Goal: Task Accomplishment & Management: Use online tool/utility

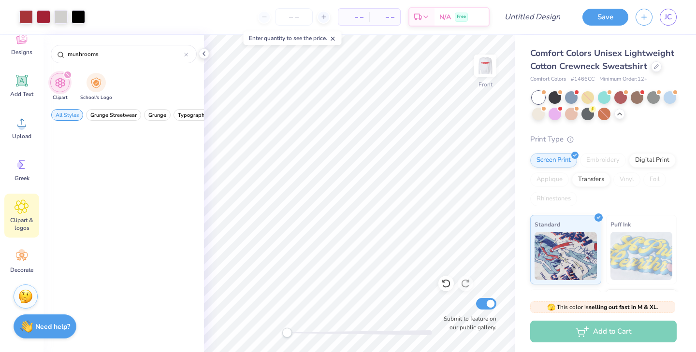
scroll to position [1574, 0]
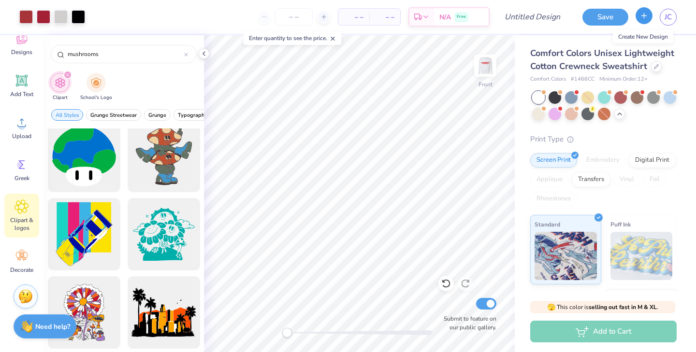
click at [648, 19] on button "button" at bounding box center [643, 15] width 17 height 17
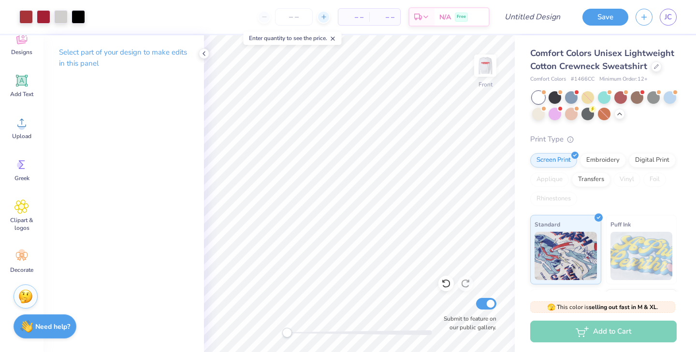
click at [322, 12] on div at bounding box center [323, 17] width 13 height 13
type input "12"
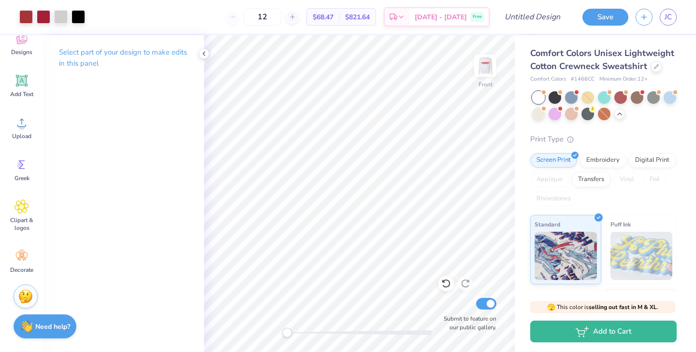
click at [201, 52] on icon at bounding box center [204, 54] width 8 height 8
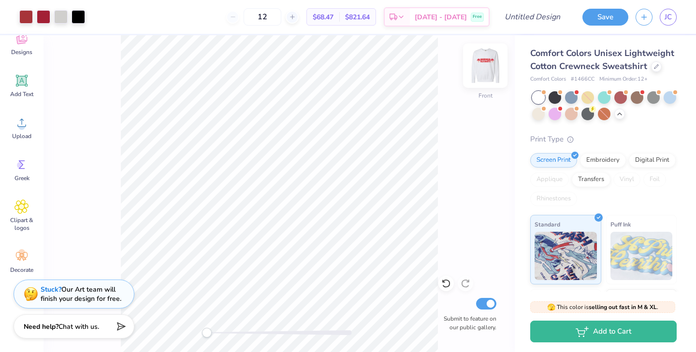
click at [480, 65] on img at bounding box center [485, 65] width 39 height 39
click at [480, 65] on img at bounding box center [485, 65] width 19 height 19
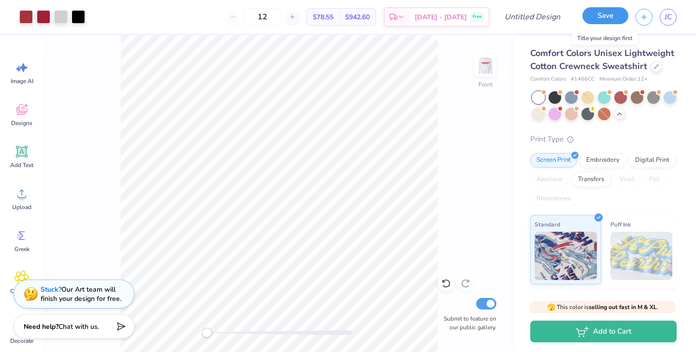
click at [613, 16] on button "Save" at bounding box center [605, 15] width 46 height 17
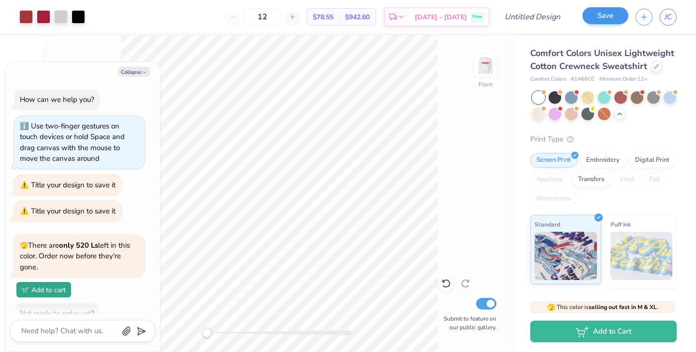
scroll to position [1069, 0]
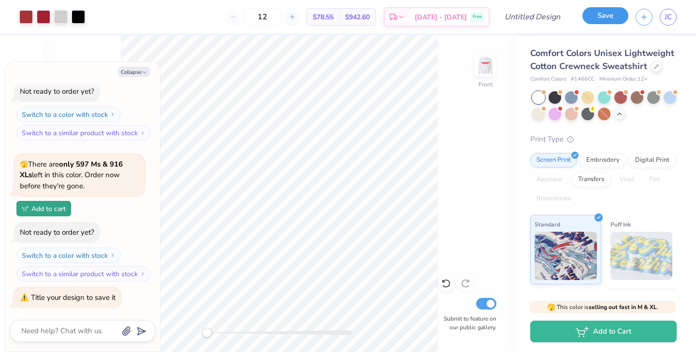
click at [613, 16] on button "Save" at bounding box center [605, 15] width 46 height 17
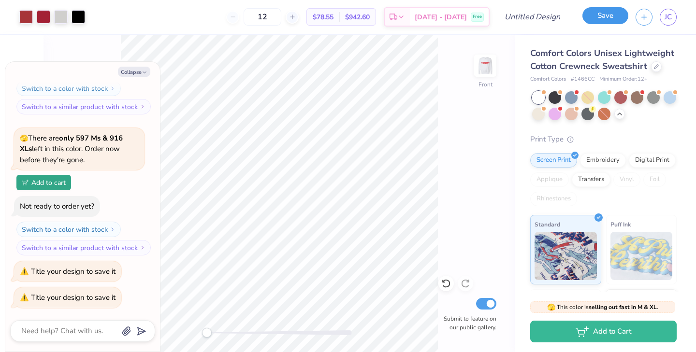
click at [613, 16] on button "Save" at bounding box center [605, 15] width 46 height 17
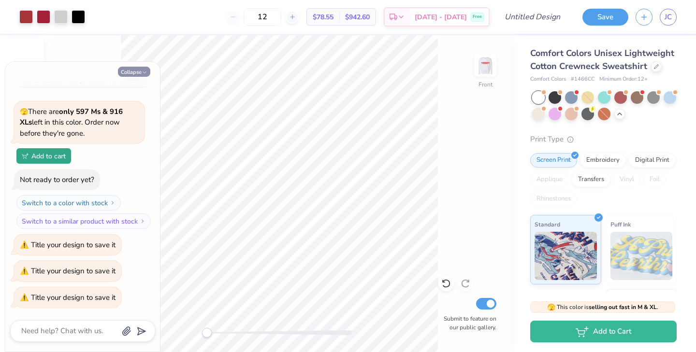
click at [128, 72] on button "Collapse" at bounding box center [134, 72] width 32 height 10
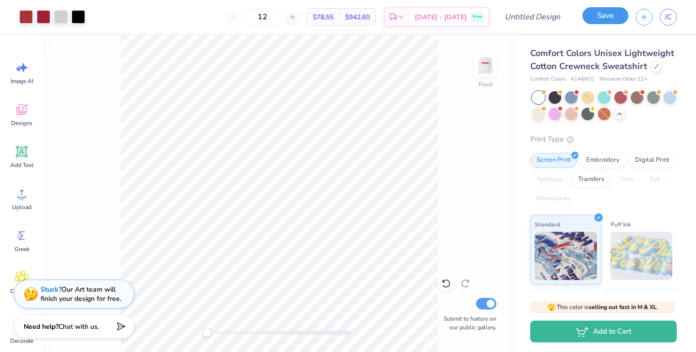
click at [606, 20] on button "Save" at bounding box center [605, 15] width 46 height 17
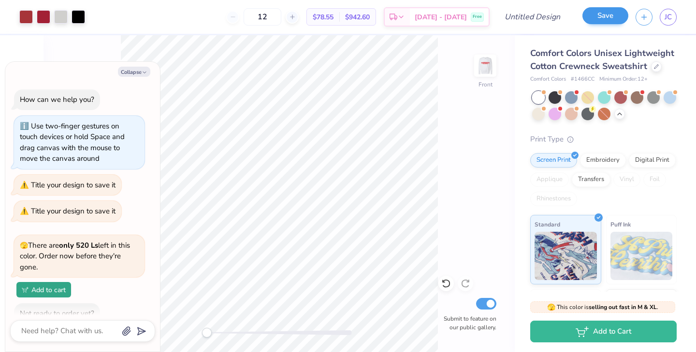
scroll to position [1148, 0]
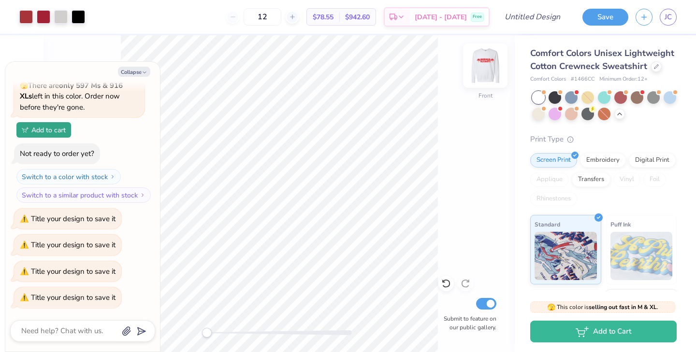
click at [486, 68] on img at bounding box center [485, 65] width 39 height 39
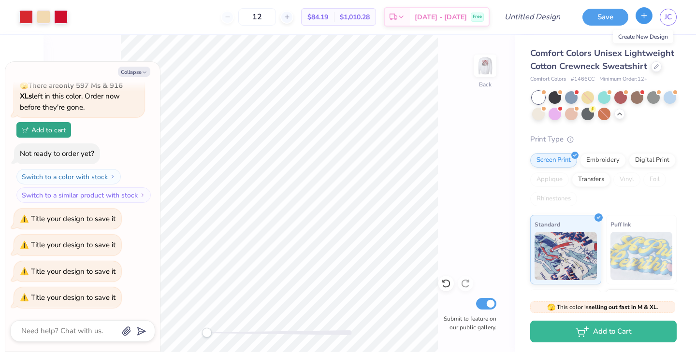
click at [647, 21] on button "button" at bounding box center [643, 15] width 17 height 17
click at [682, 20] on div "Save JC" at bounding box center [635, 17] width 121 height 34
click at [668, 20] on span "JC" at bounding box center [667, 17] width 7 height 11
type textarea "x"
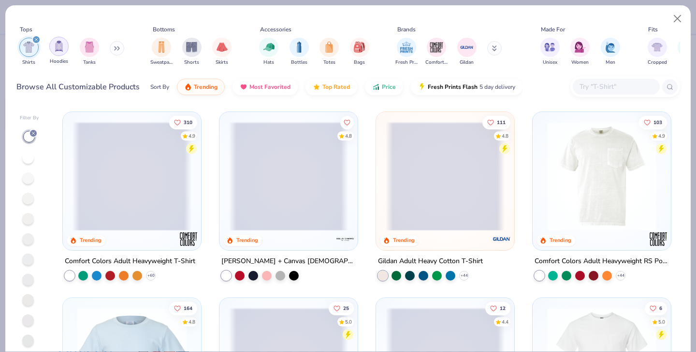
click at [61, 46] on img "filter for Hoodies" at bounding box center [59, 46] width 11 height 11
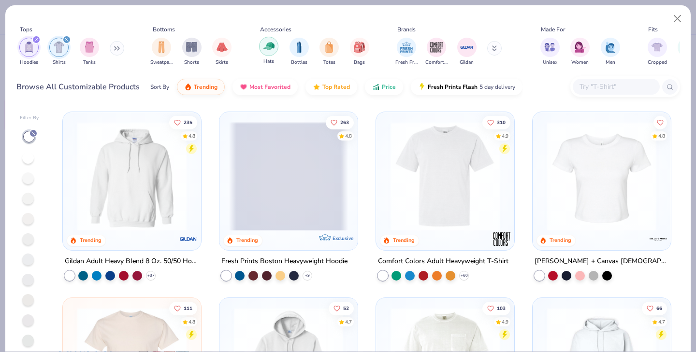
click at [274, 43] on div "filter for Hats" at bounding box center [268, 46] width 19 height 19
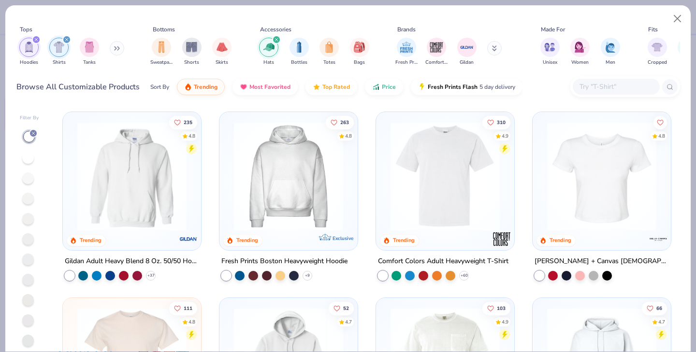
click at [268, 47] on img "filter for Hats" at bounding box center [268, 47] width 11 height 11
click at [270, 50] on img "filter for Hats" at bounding box center [268, 46] width 11 height 11
click at [324, 45] on img "filter for Totes" at bounding box center [329, 47] width 11 height 11
click at [264, 40] on div "filter for Totes" at bounding box center [268, 47] width 19 height 19
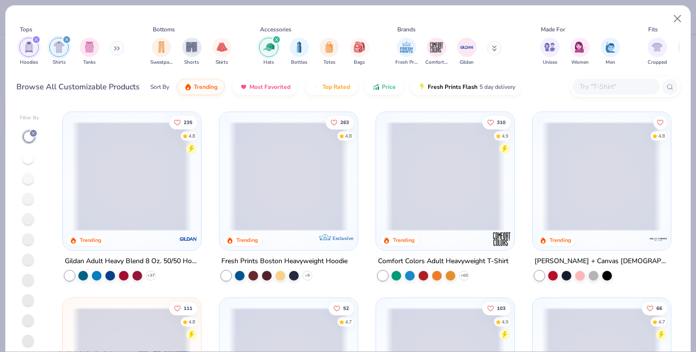
click at [66, 37] on div "filter for Shirts" at bounding box center [66, 39] width 9 height 9
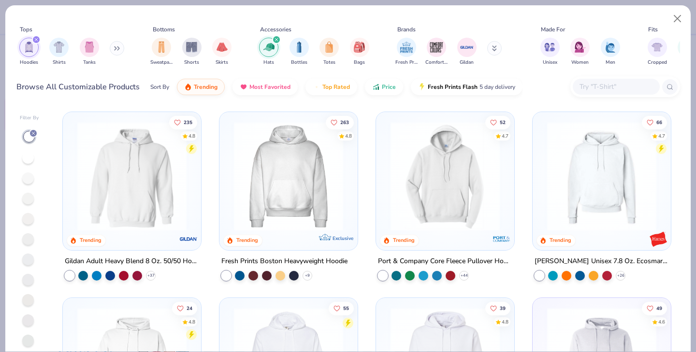
click at [34, 40] on icon "filter for Hoodies" at bounding box center [36, 40] width 4 height 4
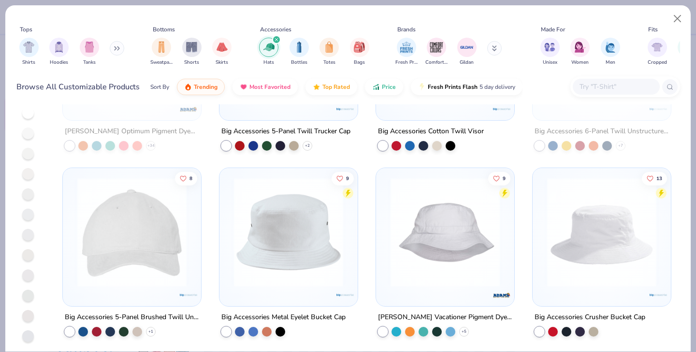
scroll to position [86, 0]
click at [160, 245] on img at bounding box center [131, 231] width 119 height 109
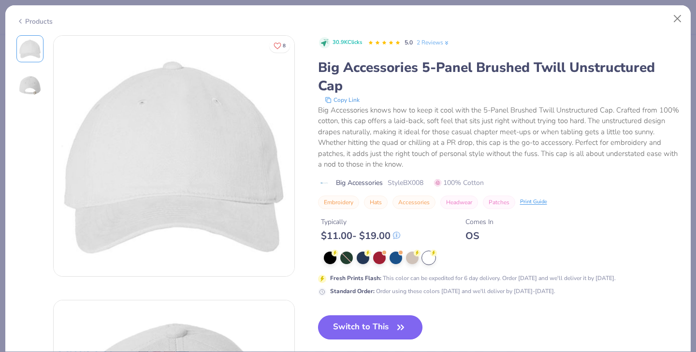
click at [331, 322] on button "Switch to This" at bounding box center [370, 328] width 105 height 24
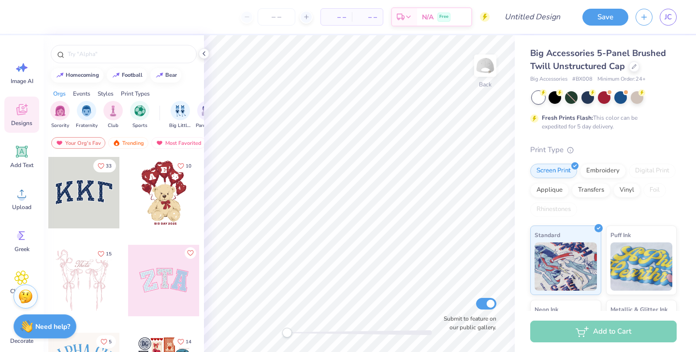
scroll to position [248, 0]
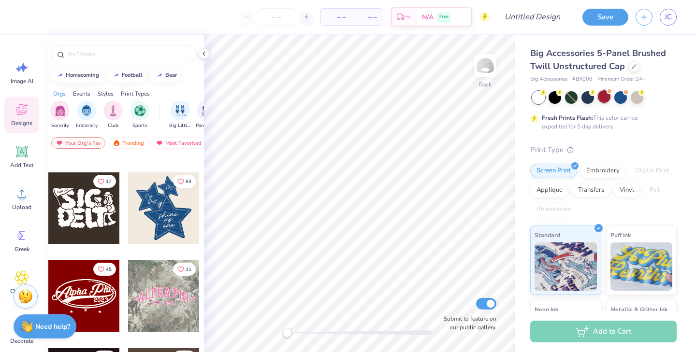
click at [606, 101] on div at bounding box center [604, 96] width 13 height 13
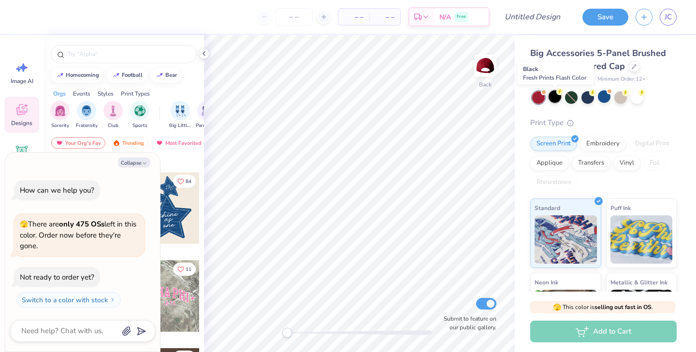
click at [560, 96] on div at bounding box center [555, 96] width 13 height 13
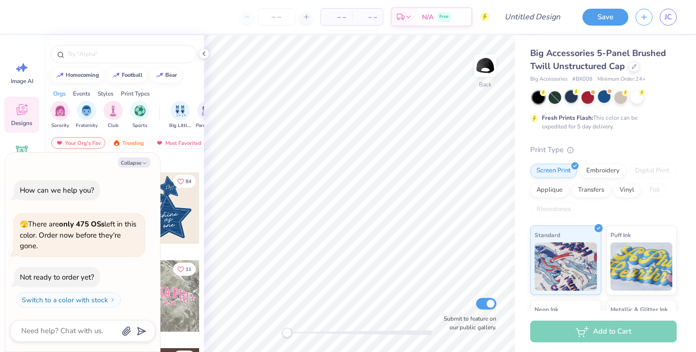
click at [572, 100] on div at bounding box center [571, 96] width 13 height 13
click at [582, 102] on div at bounding box center [587, 96] width 13 height 13
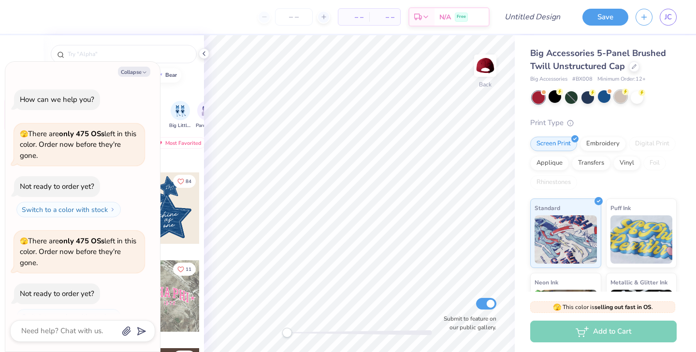
scroll to position [16, 0]
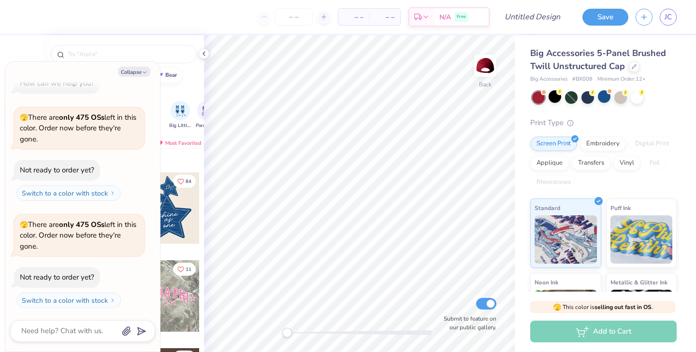
click at [645, 97] on div at bounding box center [604, 97] width 144 height 13
click at [640, 97] on div at bounding box center [637, 96] width 13 height 13
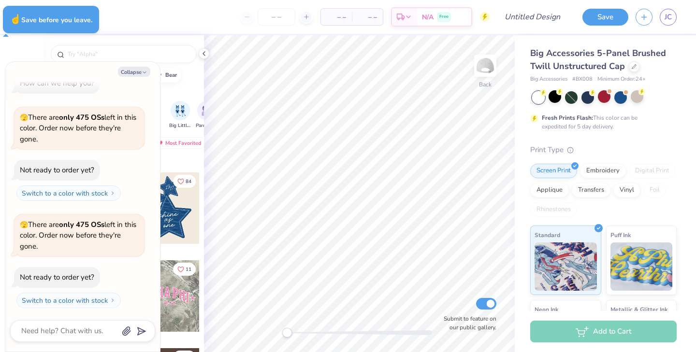
type textarea "x"
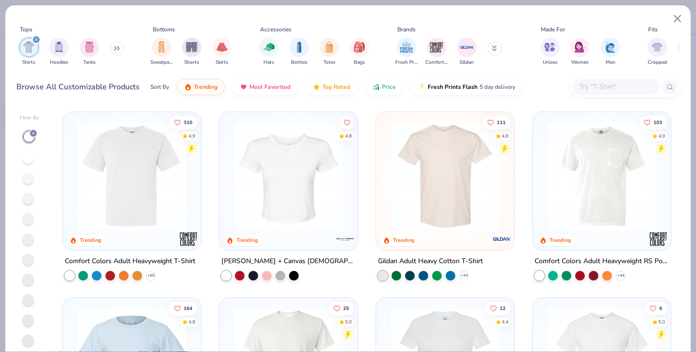
click at [33, 39] on div "filter for Shirts" at bounding box center [36, 39] width 9 height 9
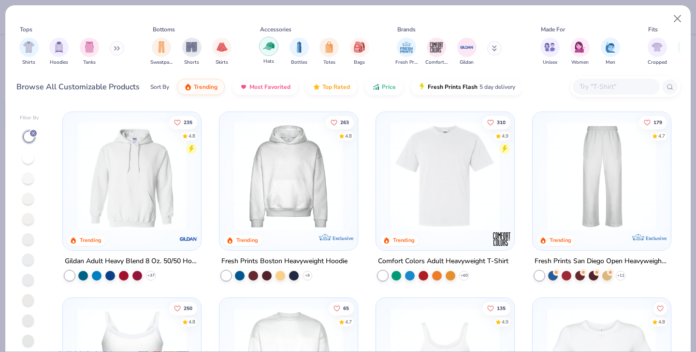
click at [270, 43] on img "filter for Hats" at bounding box center [268, 46] width 11 height 11
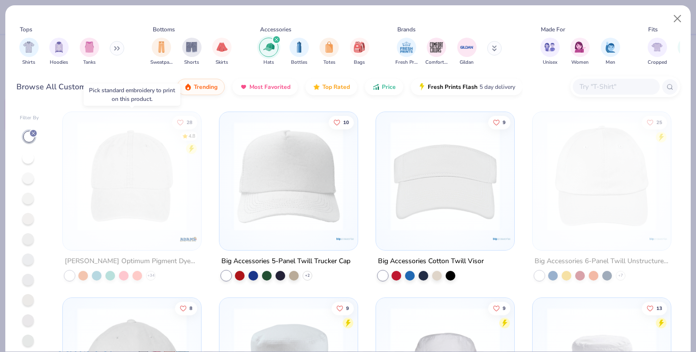
click at [122, 186] on img at bounding box center [131, 176] width 119 height 109
click at [156, 188] on img at bounding box center [131, 176] width 119 height 109
click at [172, 245] on div "28 4.8" at bounding box center [132, 181] width 138 height 138
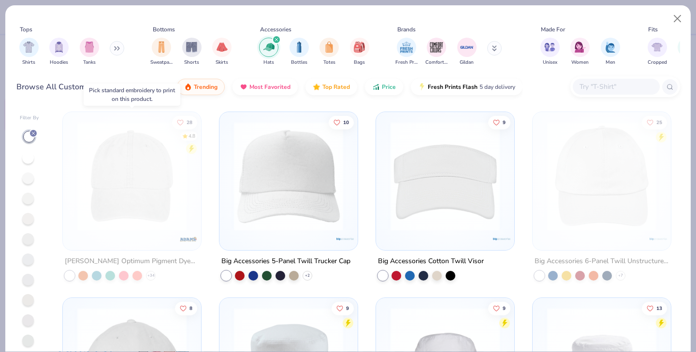
click at [141, 261] on div "Adams Optimum Pigment Dyed-Cap" at bounding box center [132, 262] width 134 height 12
click at [581, 205] on img at bounding box center [601, 176] width 119 height 109
click at [158, 46] on img "filter for Sweatpants" at bounding box center [161, 46] width 11 height 11
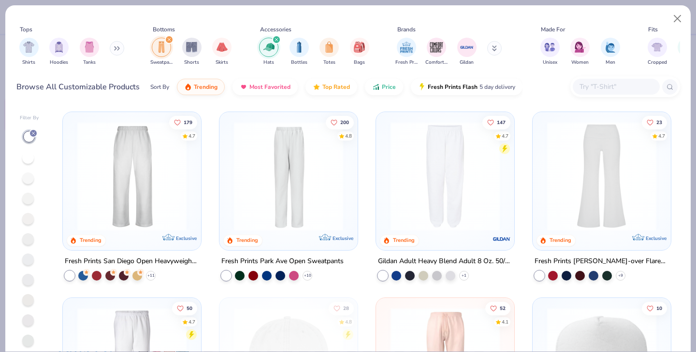
click at [128, 144] on img at bounding box center [131, 176] width 119 height 109
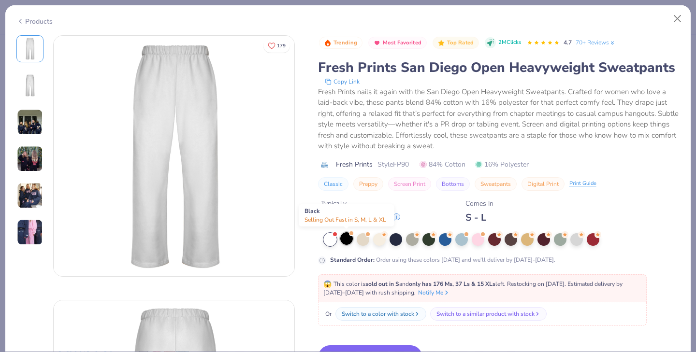
click at [352, 239] on div at bounding box center [346, 238] width 13 height 13
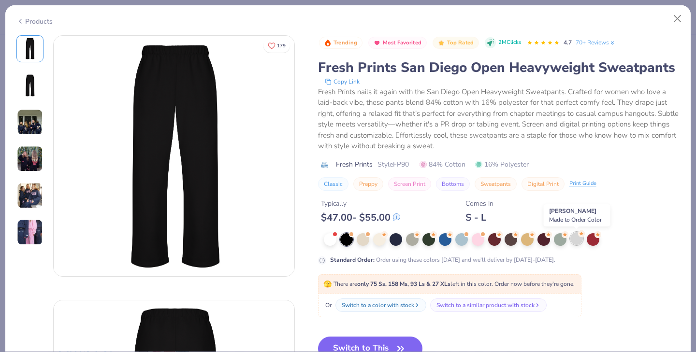
click at [579, 240] on div at bounding box center [576, 238] width 13 height 13
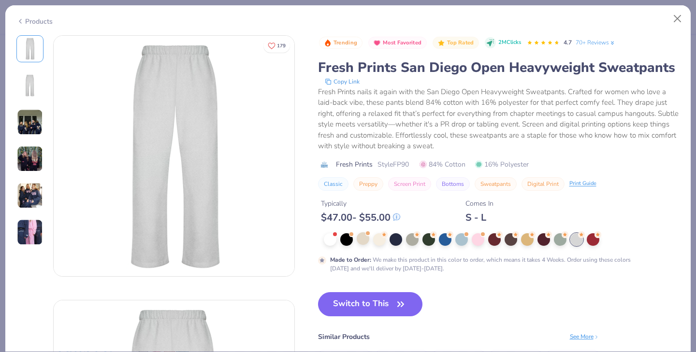
click at [356, 245] on div at bounding box center [502, 239] width 356 height 13
click at [340, 236] on div at bounding box center [346, 238] width 13 height 13
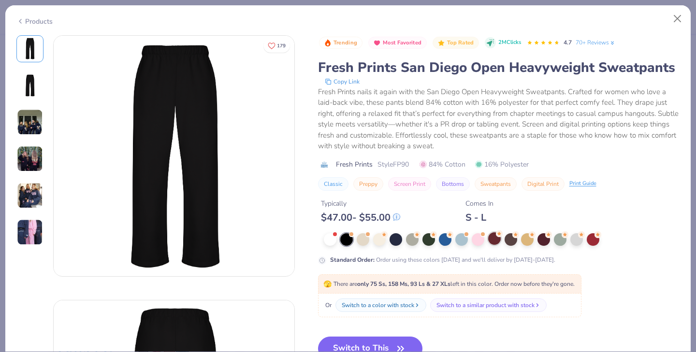
click at [498, 239] on div at bounding box center [494, 238] width 13 height 13
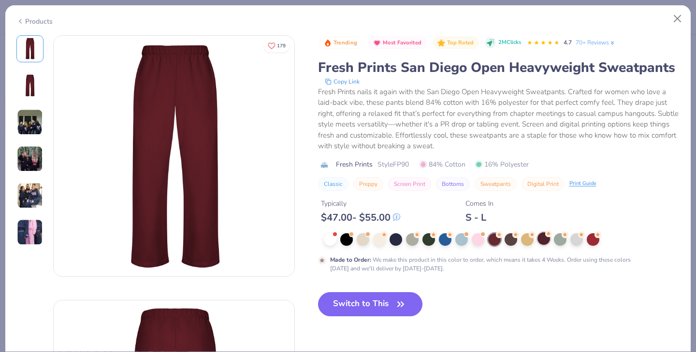
click at [547, 234] on circle at bounding box center [548, 234] width 7 height 7
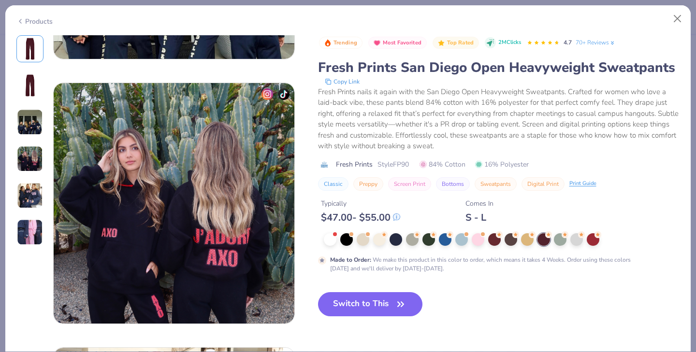
scroll to position [401, 0]
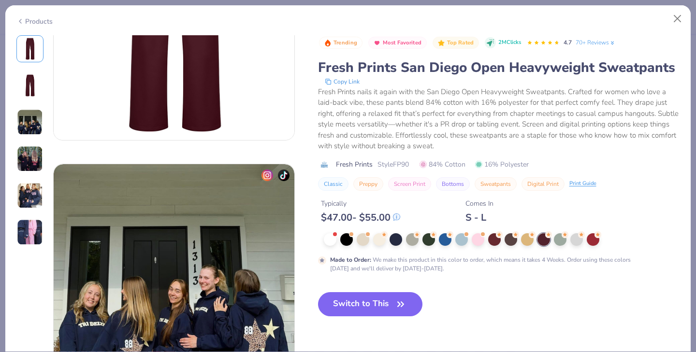
click at [24, 24] on div "Products" at bounding box center [34, 21] width 36 height 10
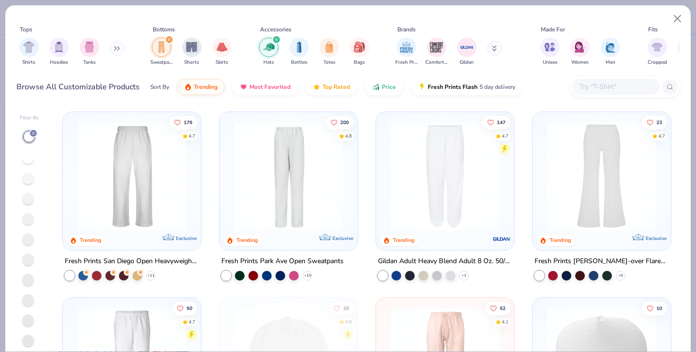
click at [286, 167] on img at bounding box center [288, 176] width 119 height 109
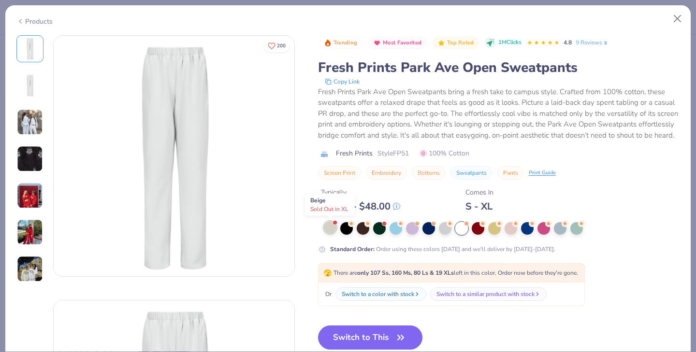
click at [334, 226] on div at bounding box center [330, 227] width 13 height 13
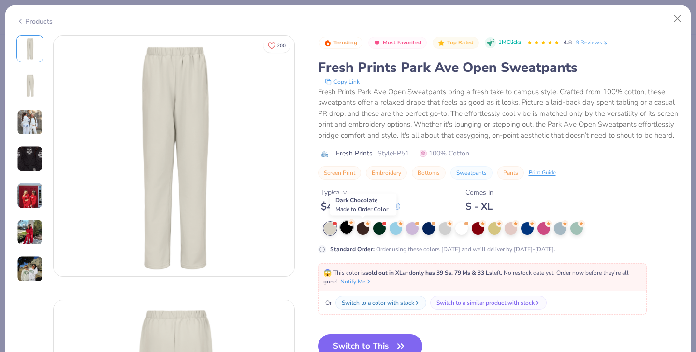
click at [350, 229] on div at bounding box center [346, 227] width 13 height 13
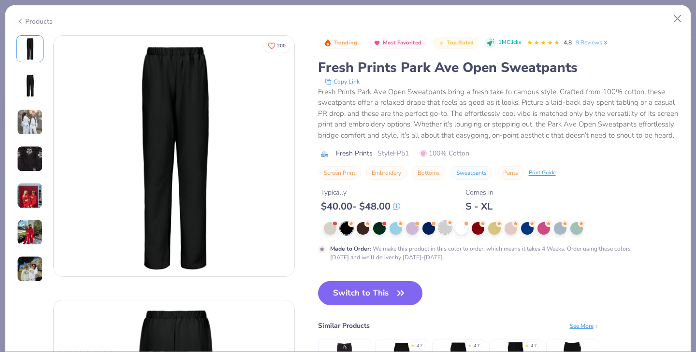
click at [445, 232] on div at bounding box center [445, 227] width 13 height 13
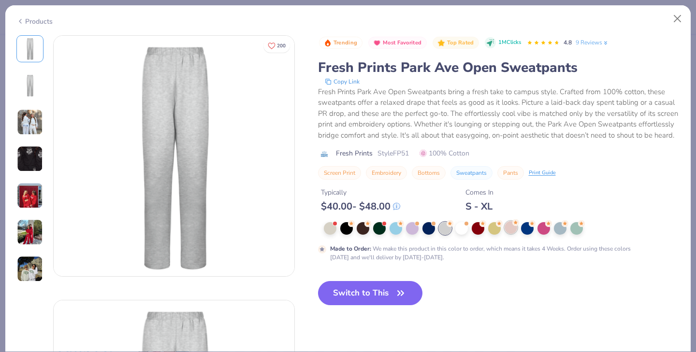
click at [507, 232] on div at bounding box center [511, 227] width 13 height 13
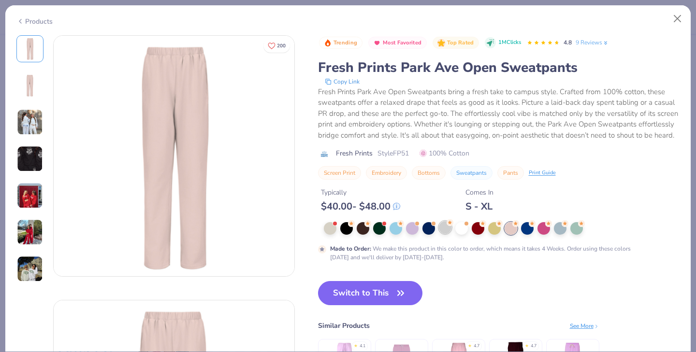
click at [449, 231] on div at bounding box center [445, 227] width 13 height 13
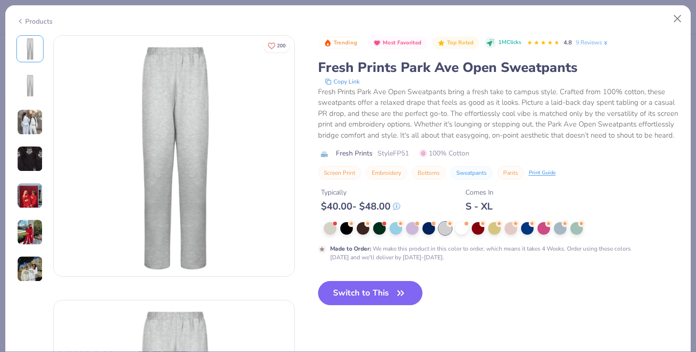
click at [35, 30] on div "Products" at bounding box center [347, 17] width 685 height 25
click at [33, 19] on div "Products" at bounding box center [34, 21] width 36 height 10
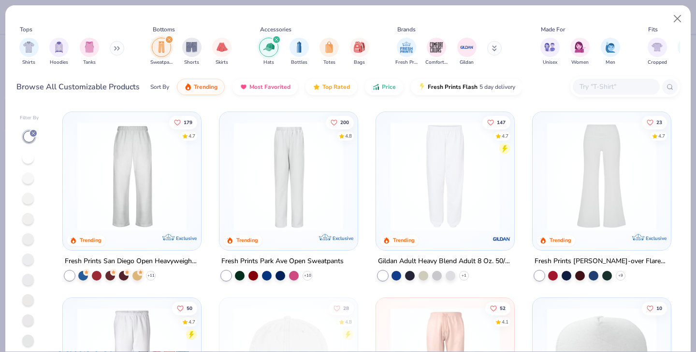
click at [188, 43] on img "filter for Shorts" at bounding box center [191, 47] width 11 height 11
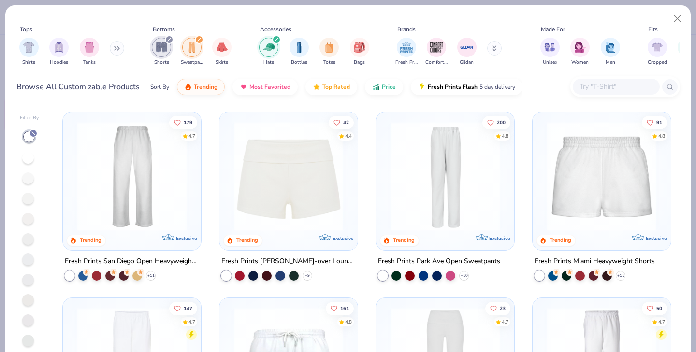
click at [113, 46] on button at bounding box center [117, 48] width 14 height 14
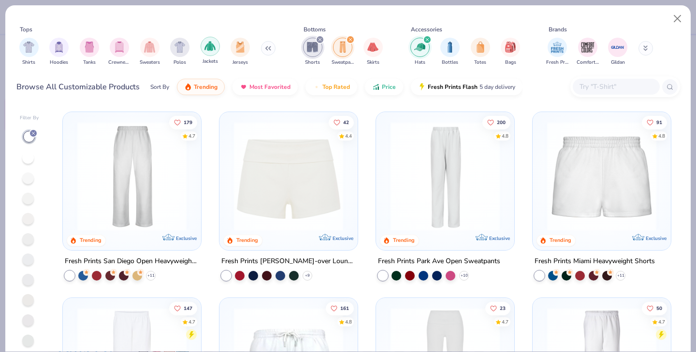
click at [212, 51] on img "filter for Jackets" at bounding box center [209, 46] width 11 height 11
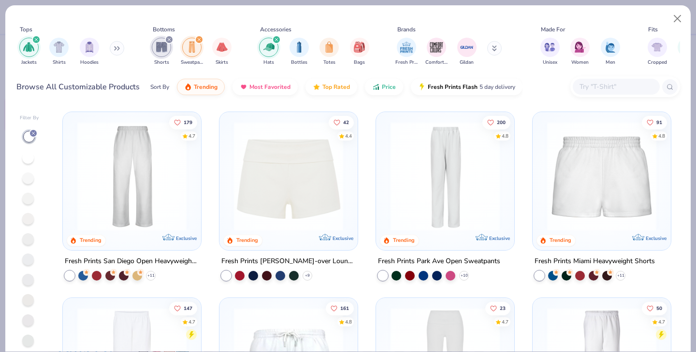
click at [168, 40] on icon "filter for Shorts" at bounding box center [169, 39] width 3 height 3
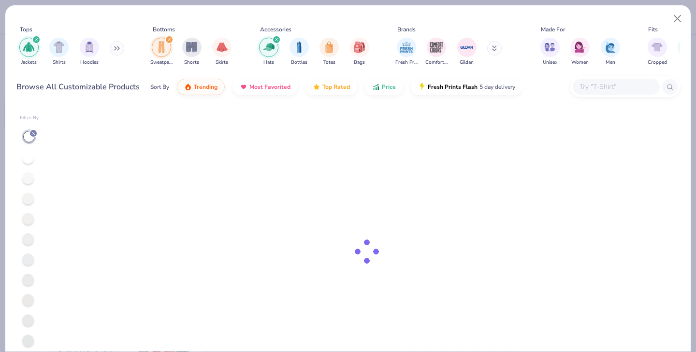
click at [168, 40] on icon "filter for Sweatpants" at bounding box center [169, 39] width 3 height 3
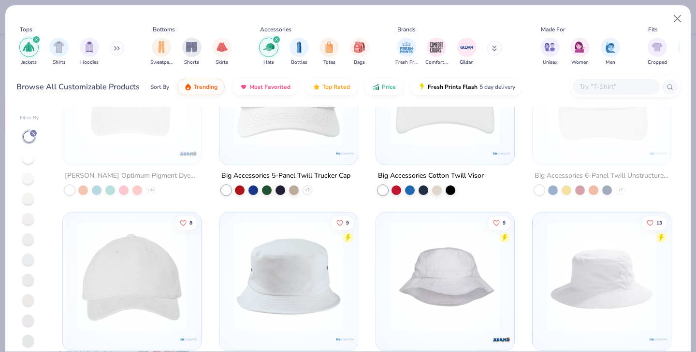
scroll to position [45, 0]
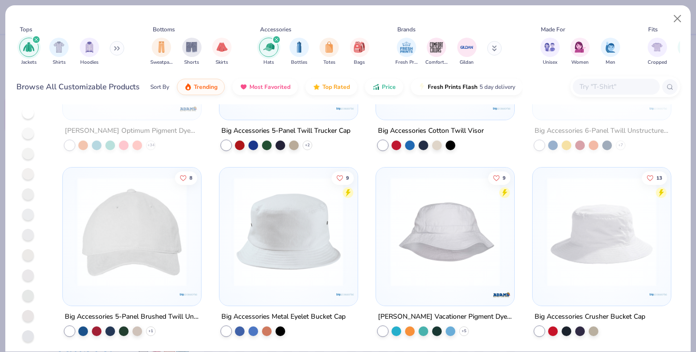
click at [156, 228] on img at bounding box center [131, 231] width 119 height 109
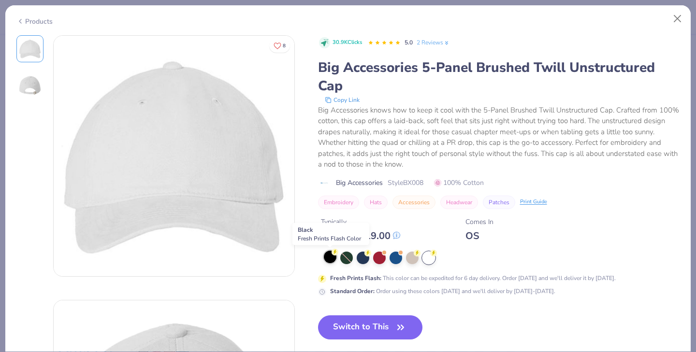
click at [325, 256] on div at bounding box center [330, 257] width 13 height 13
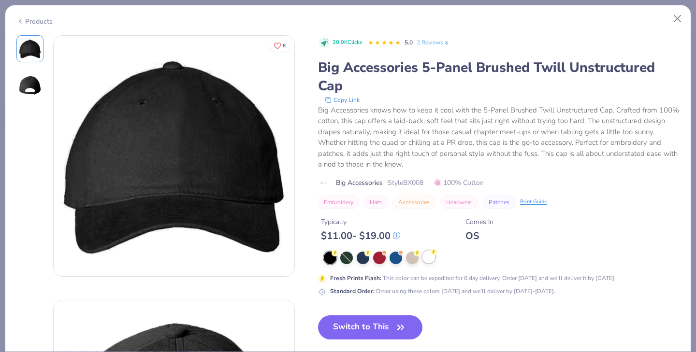
click at [427, 258] on div at bounding box center [428, 257] width 13 height 13
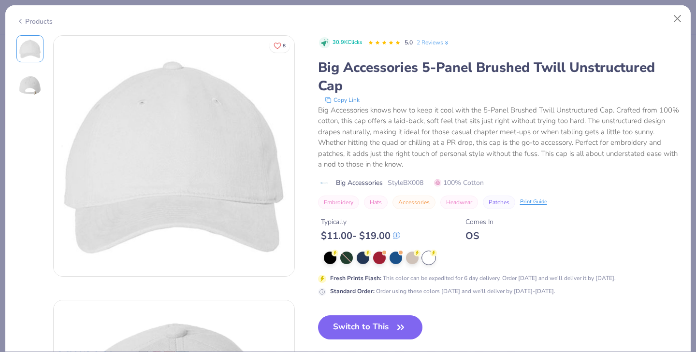
scroll to position [64, 0]
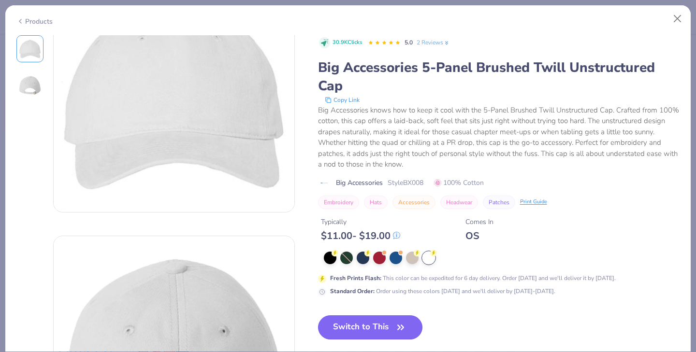
click at [363, 328] on button "Switch to This" at bounding box center [370, 328] width 105 height 24
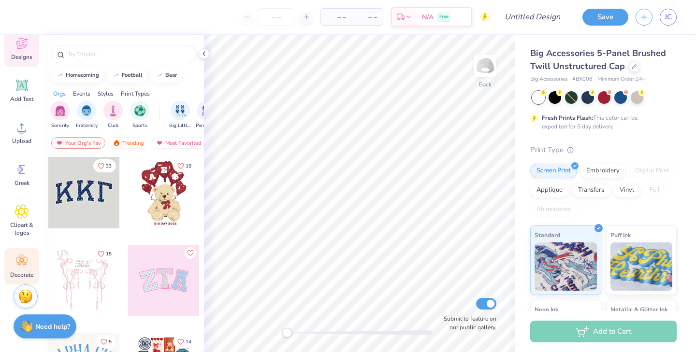
scroll to position [71, 0]
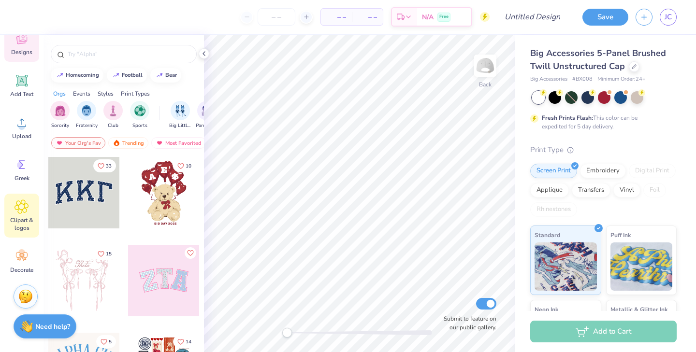
click at [21, 217] on span "Clipart & logos" at bounding box center [22, 224] width 32 height 15
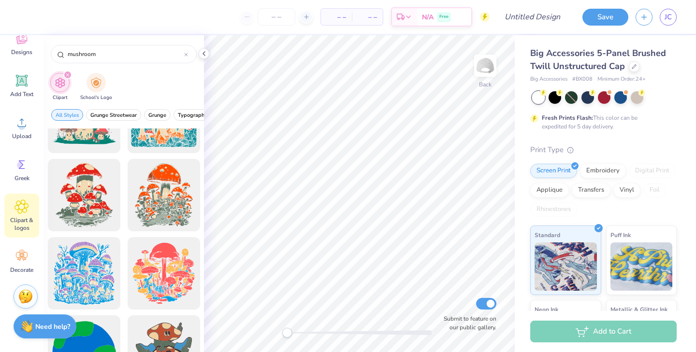
scroll to position [1225, 0]
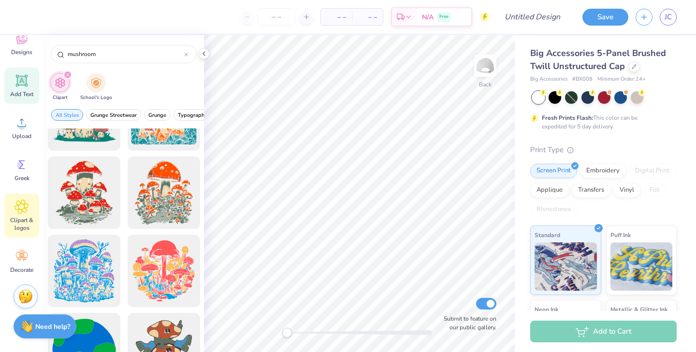
type input "mushroom"
click at [24, 79] on icon at bounding box center [21, 80] width 9 height 9
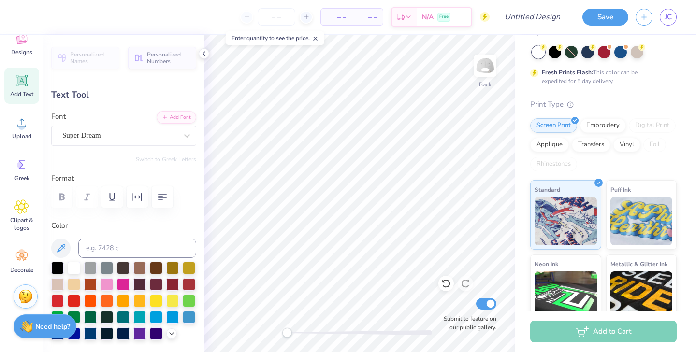
scroll to position [43, 0]
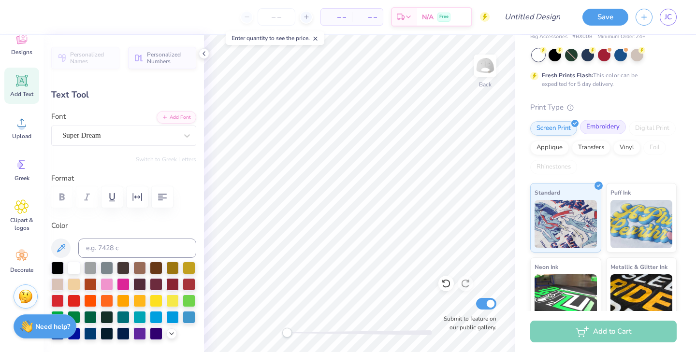
click at [607, 130] on div "Embroidery" at bounding box center [603, 127] width 46 height 14
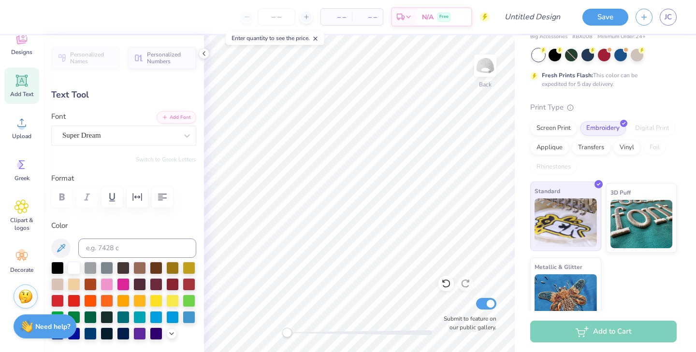
scroll to position [58, 0]
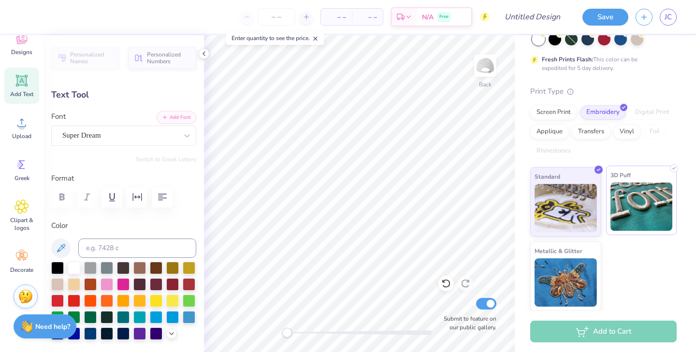
click at [628, 209] on img at bounding box center [641, 207] width 62 height 48
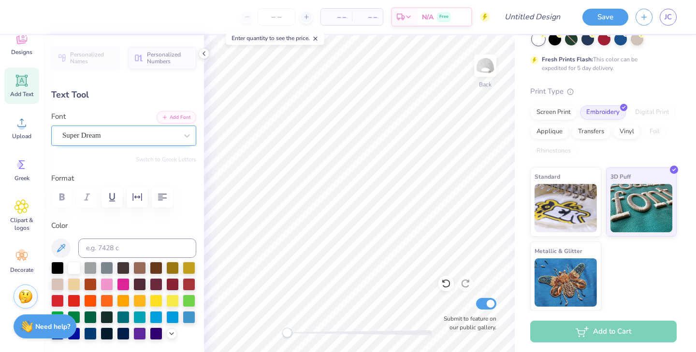
click at [173, 136] on div "Super Dream" at bounding box center [119, 135] width 117 height 15
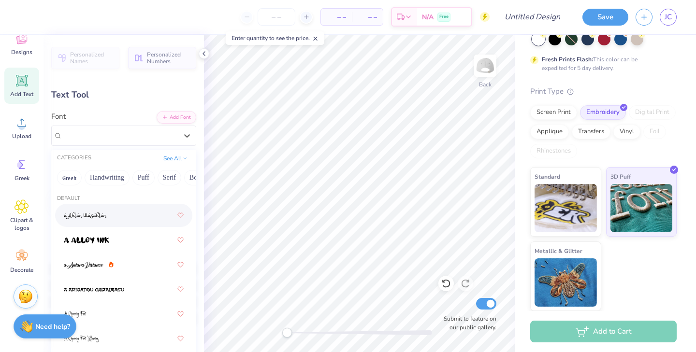
click at [150, 216] on div at bounding box center [124, 215] width 120 height 17
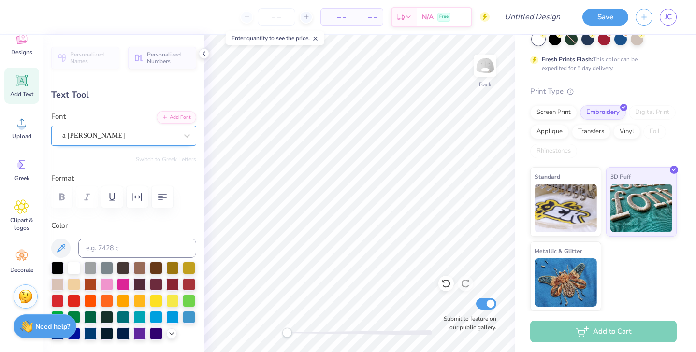
click at [150, 139] on div "a Ahlan Wasahlan" at bounding box center [119, 135] width 117 height 15
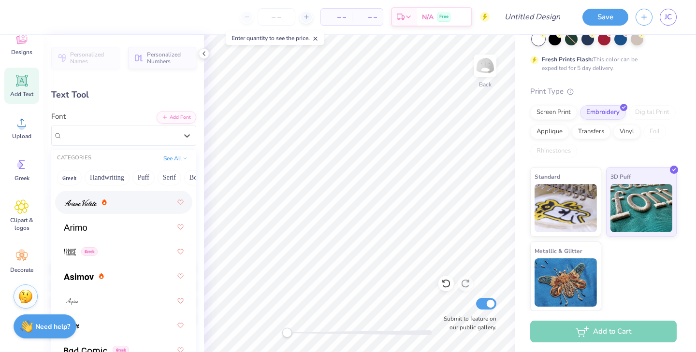
scroll to position [434, 0]
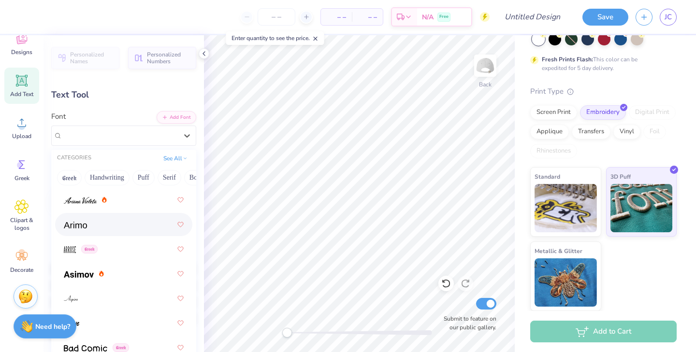
click at [129, 230] on div at bounding box center [124, 224] width 120 height 17
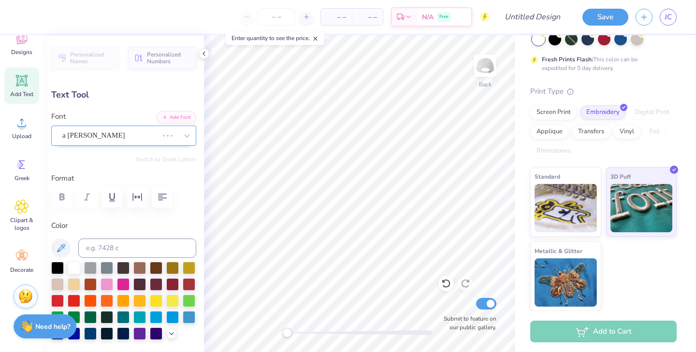
click at [141, 137] on div "a Ahlan Wasahlan" at bounding box center [110, 135] width 98 height 15
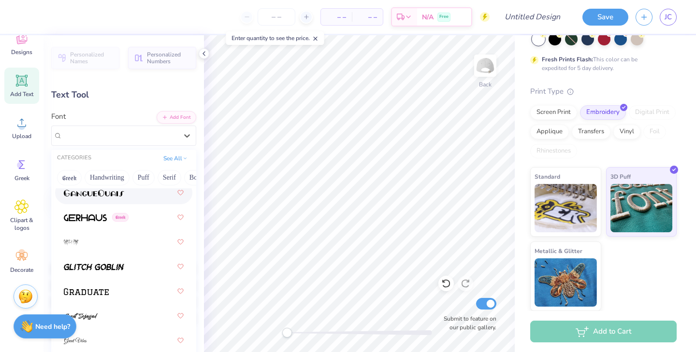
scroll to position [3188, 0]
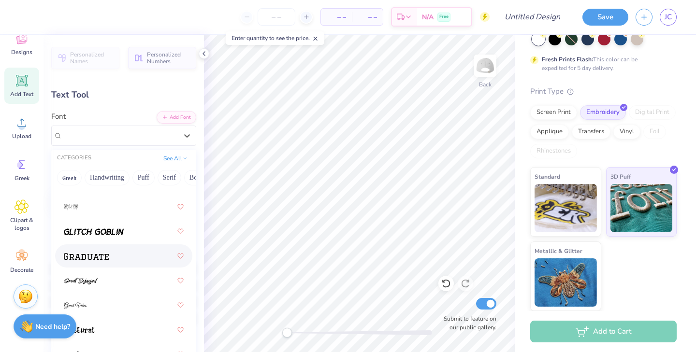
click at [115, 254] on div at bounding box center [124, 255] width 120 height 17
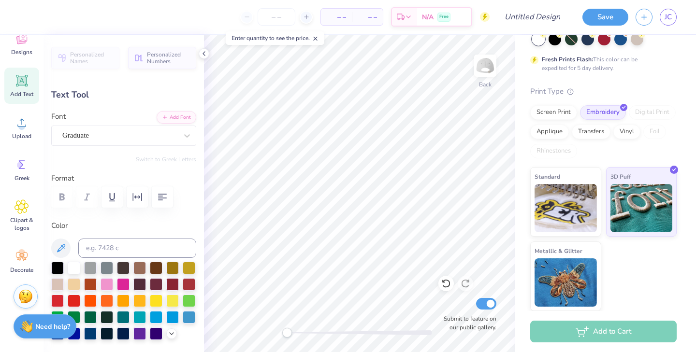
type textarea "T"
type textarea "GNOMES ULTIMATE"
click at [150, 198] on div at bounding box center [123, 197] width 145 height 21
click at [159, 198] on icon "button" at bounding box center [162, 197] width 9 height 7
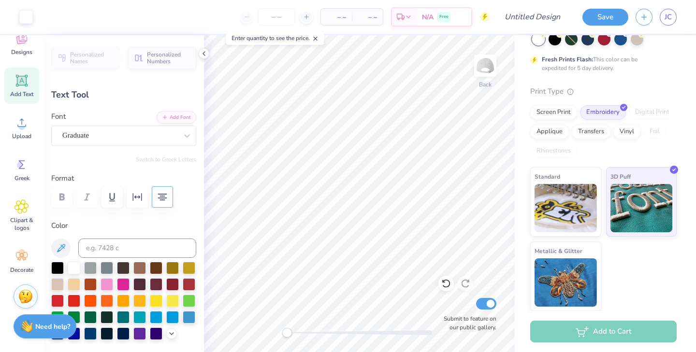
type input "3.36"
type input "1.35"
click at [190, 280] on div at bounding box center [189, 283] width 13 height 13
click at [488, 69] on img at bounding box center [485, 65] width 39 height 39
click at [26, 95] on span "Add Text" at bounding box center [21, 94] width 23 height 8
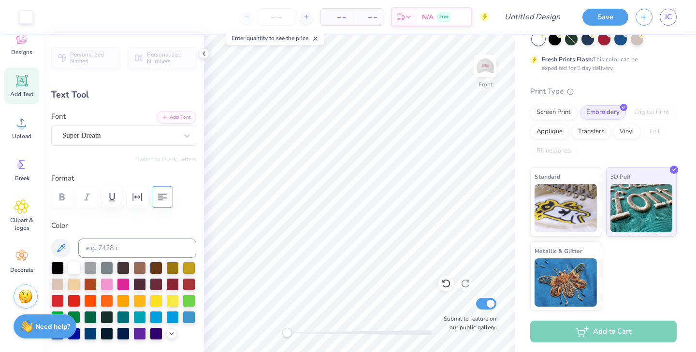
type input "1.16"
type input "0.34"
click at [85, 129] on div at bounding box center [119, 135] width 115 height 13
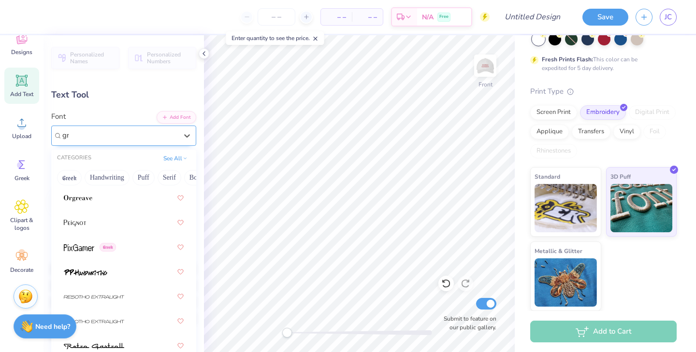
scroll to position [0, 0]
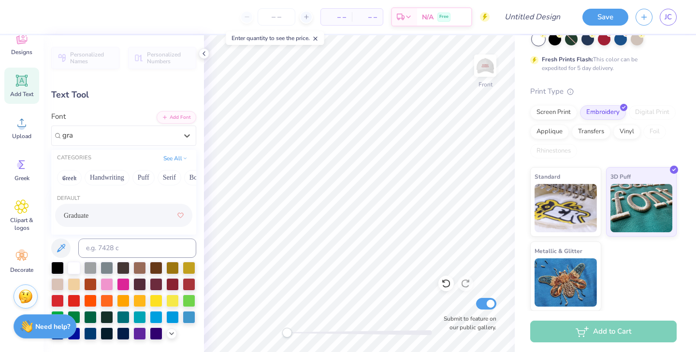
click at [103, 220] on div "Graduate" at bounding box center [124, 215] width 120 height 17
type input "gra"
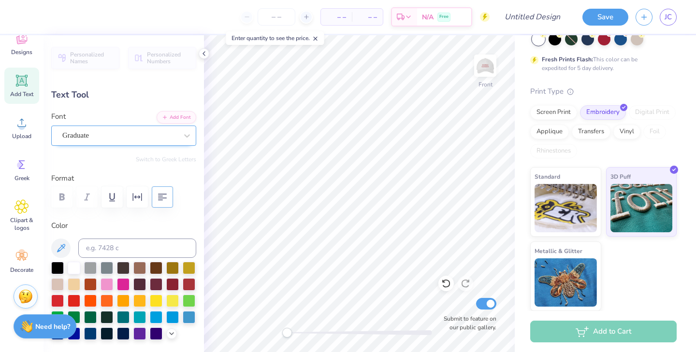
click at [158, 133] on div "Graduate" at bounding box center [119, 135] width 117 height 15
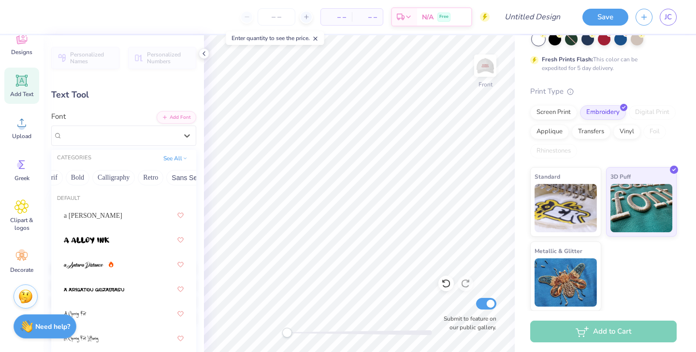
scroll to position [0, 127]
click at [109, 180] on button "Calligraphy" at bounding box center [105, 177] width 43 height 15
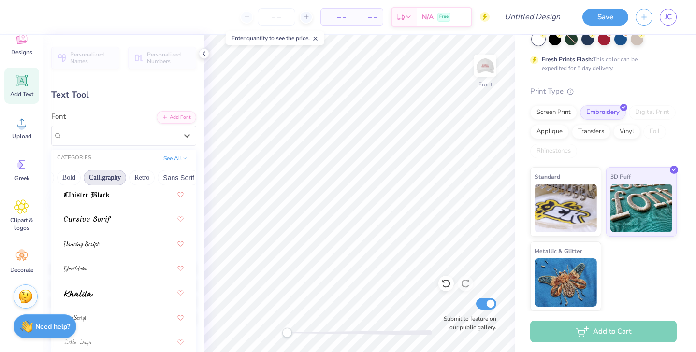
scroll to position [286, 0]
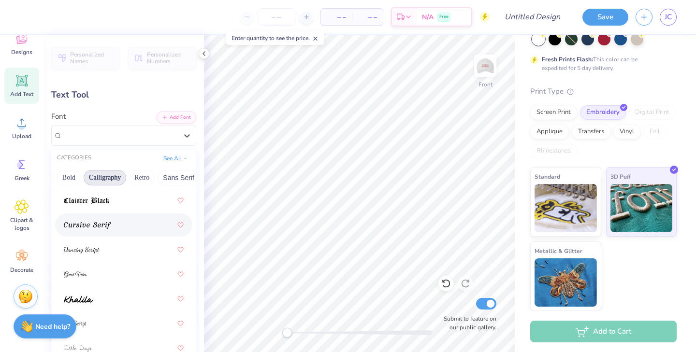
click at [112, 227] on div at bounding box center [124, 225] width 120 height 17
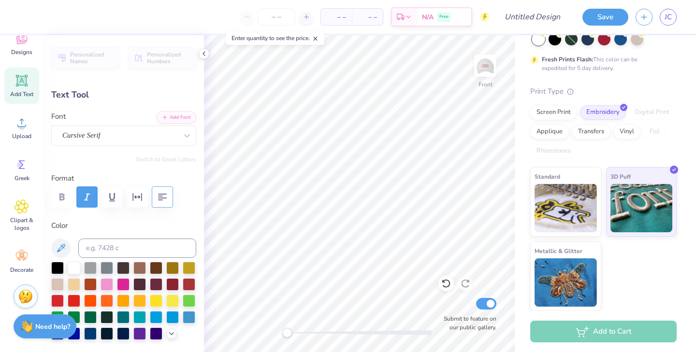
scroll to position [0, 0]
type textarea "2025"
click at [189, 286] on div at bounding box center [189, 283] width 13 height 13
click at [170, 284] on div at bounding box center [172, 283] width 13 height 13
click at [183, 284] on div at bounding box center [189, 283] width 13 height 13
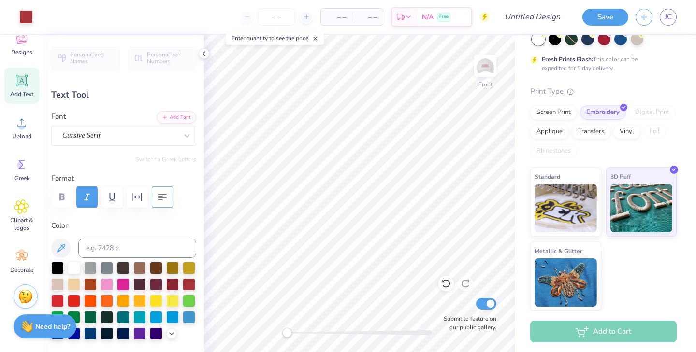
type input "1.27"
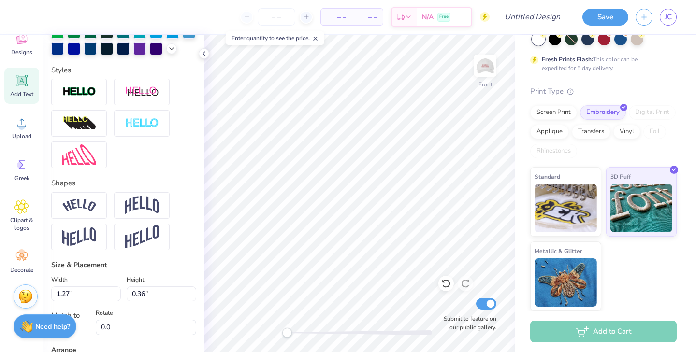
scroll to position [284, 0]
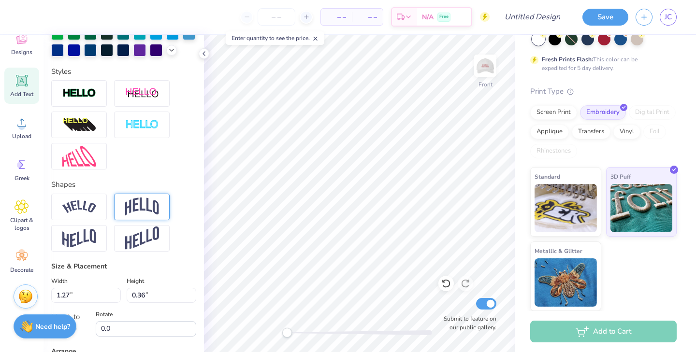
click at [142, 214] on img at bounding box center [142, 207] width 34 height 18
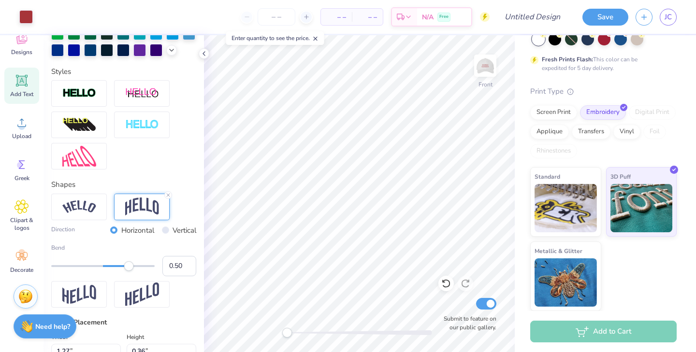
type input "0.62"
type input "1.35"
type input "0.66"
click at [92, 199] on div at bounding box center [79, 207] width 56 height 27
click at [128, 198] on img at bounding box center [142, 207] width 34 height 18
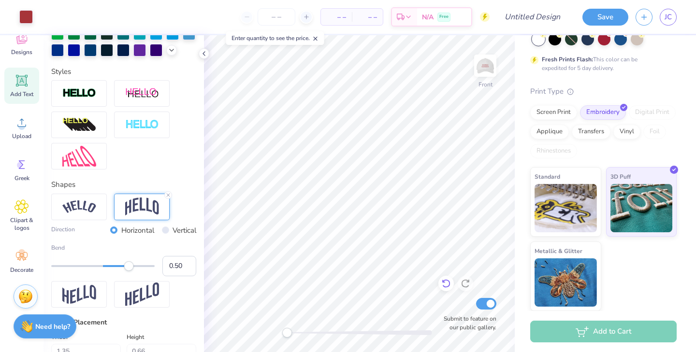
click at [443, 283] on icon at bounding box center [446, 284] width 10 height 10
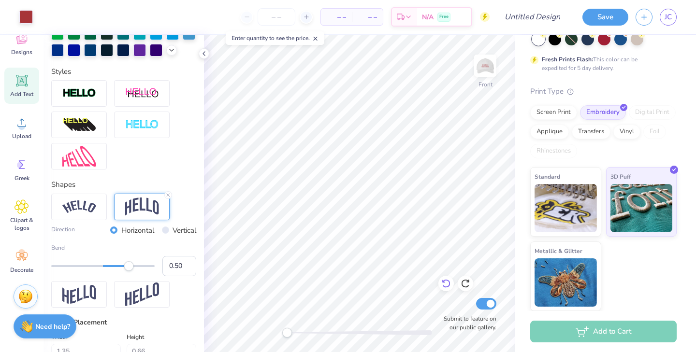
type input "1.27"
type input "0.36"
click at [70, 202] on img at bounding box center [79, 207] width 34 height 13
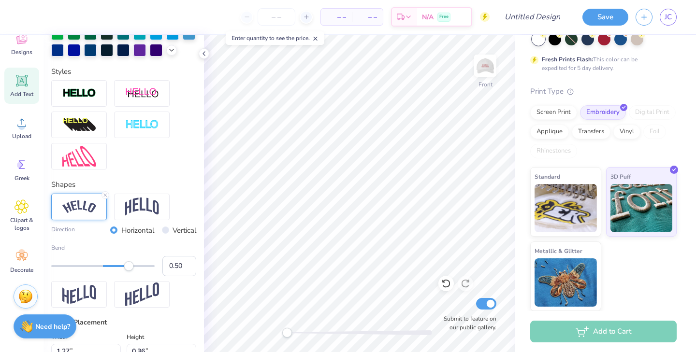
click at [184, 205] on div "Direction Horizontal Vertical Bend 0.50" at bounding box center [123, 251] width 145 height 115
type input "1.64"
type input "0.54"
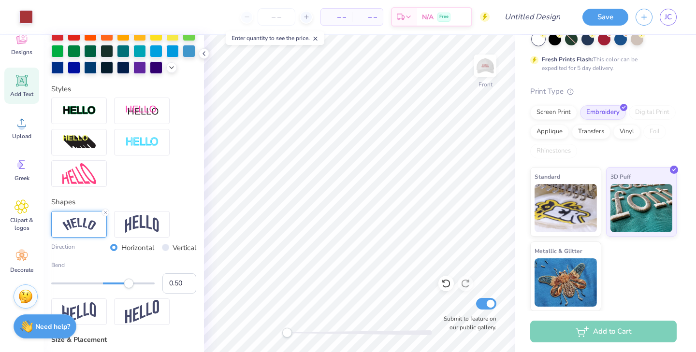
scroll to position [223, 0]
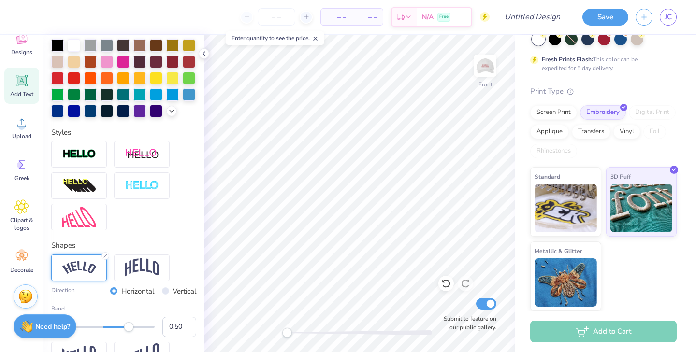
type input "1.95"
type input "0.64"
type textarea "2026"
type input "1.91"
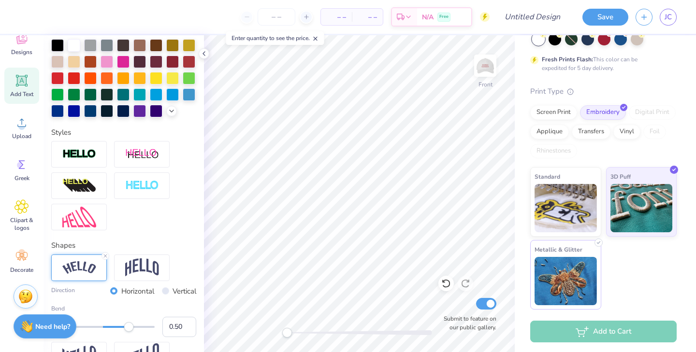
click at [539, 267] on img at bounding box center [565, 281] width 62 height 48
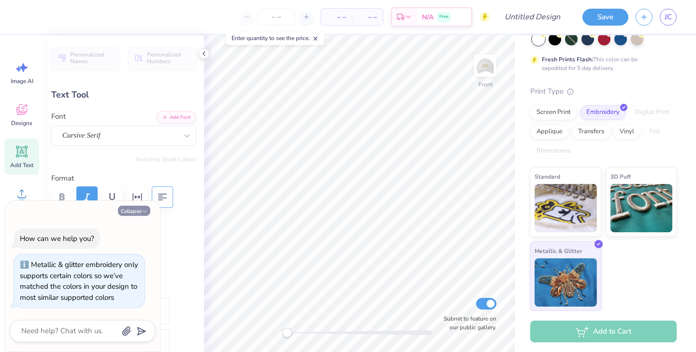
click at [143, 214] on icon "button" at bounding box center [145, 212] width 6 height 6
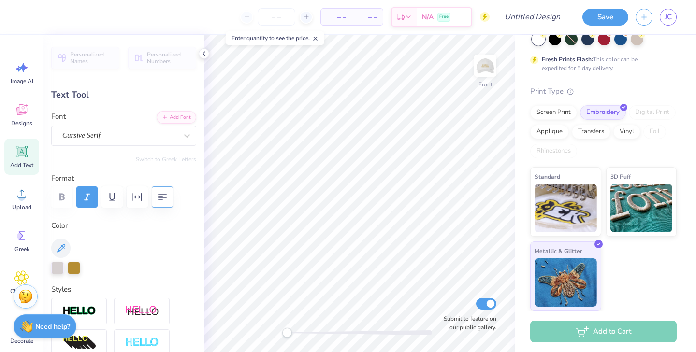
click at [69, 196] on div at bounding box center [123, 197] width 145 height 21
click at [30, 121] on span "Designs" at bounding box center [21, 123] width 21 height 8
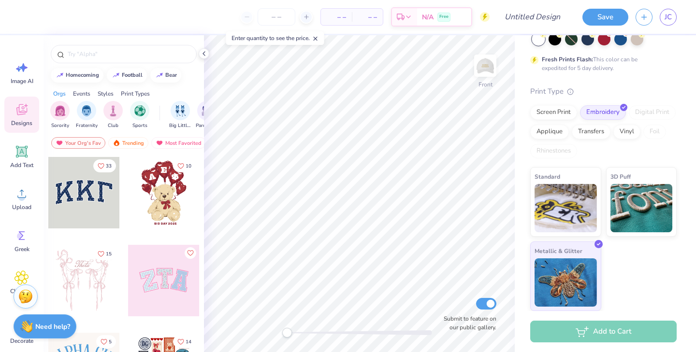
click at [28, 98] on div "Designs" at bounding box center [21, 115] width 35 height 36
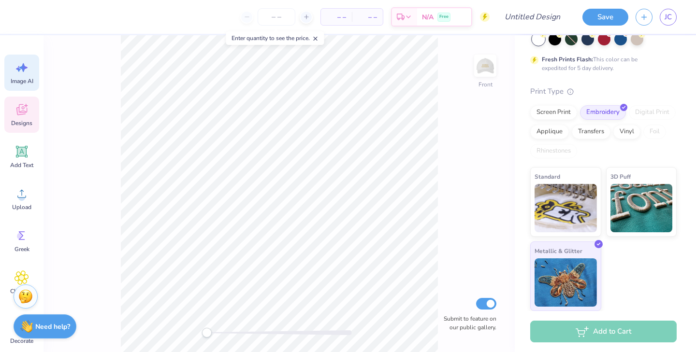
click at [34, 80] on div "Image AI" at bounding box center [21, 73] width 35 height 36
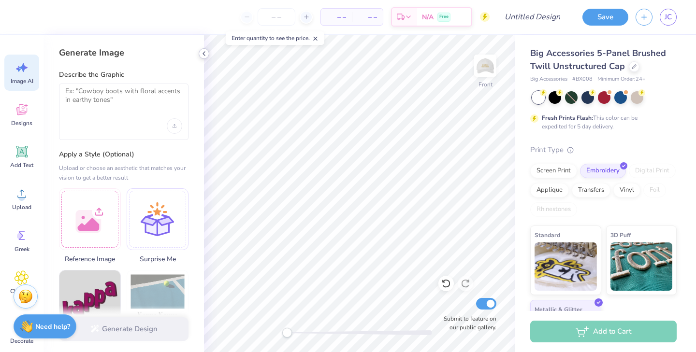
click at [206, 53] on icon at bounding box center [204, 54] width 8 height 8
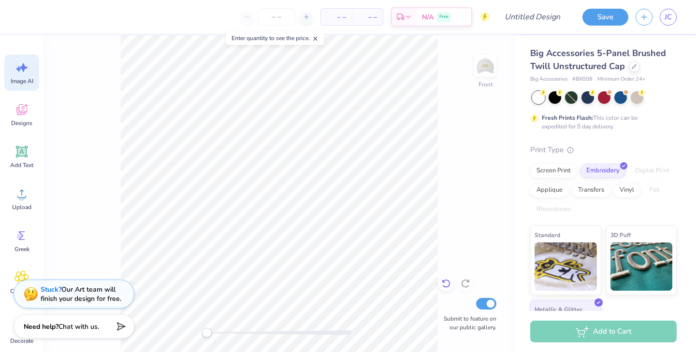
click at [450, 285] on icon at bounding box center [446, 284] width 10 height 10
click at [450, 285] on div "Front Submit to feature on our public gallery." at bounding box center [278, 193] width 471 height 317
click at [31, 18] on div at bounding box center [26, 16] width 14 height 14
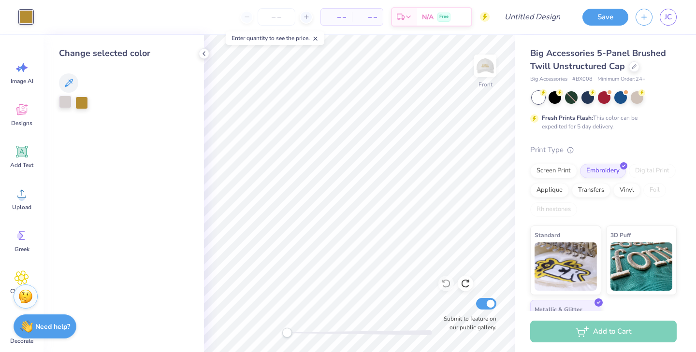
click at [66, 99] on div at bounding box center [65, 102] width 13 height 13
click at [70, 83] on icon at bounding box center [69, 83] width 8 height 8
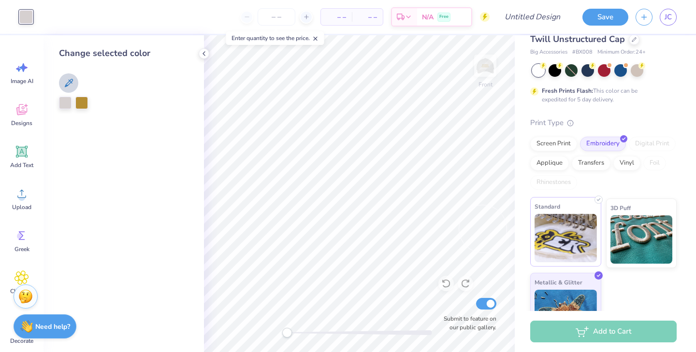
scroll to position [37, 0]
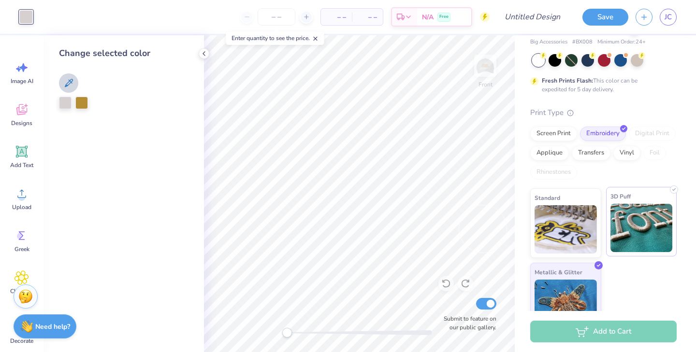
click at [617, 241] on img at bounding box center [641, 228] width 62 height 48
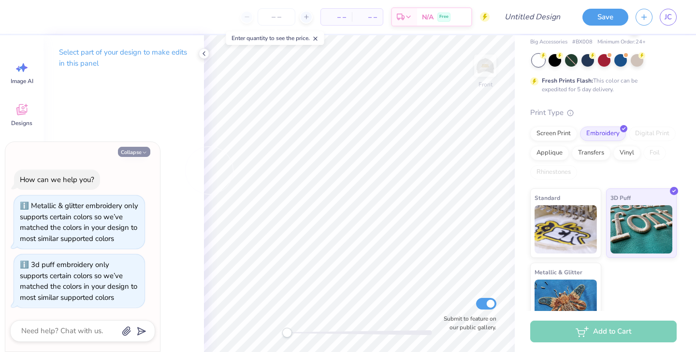
click at [149, 151] on button "Collapse" at bounding box center [134, 152] width 32 height 10
type textarea "x"
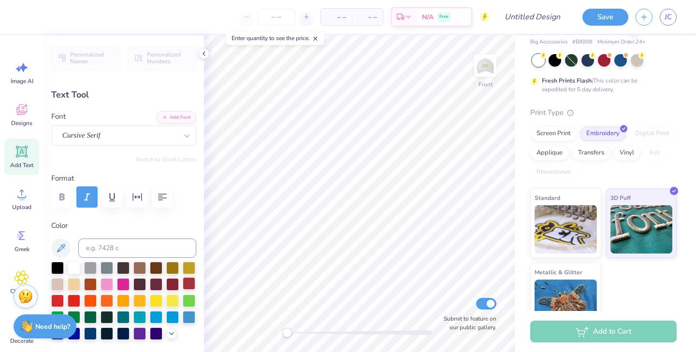
click at [189, 280] on div at bounding box center [189, 283] width 13 height 13
click at [475, 73] on img at bounding box center [485, 65] width 39 height 39
type input "3.36"
type input "1.35"
click at [172, 284] on div at bounding box center [172, 283] width 13 height 13
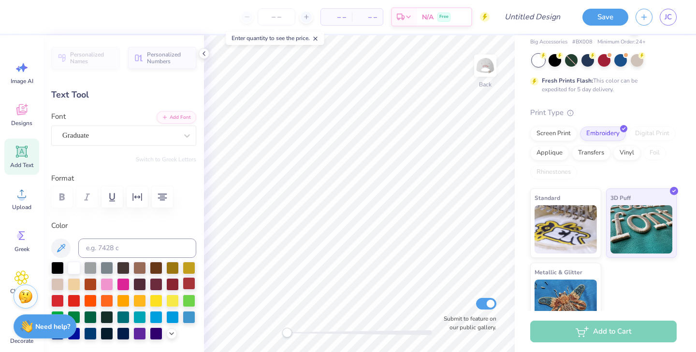
click at [190, 283] on div at bounding box center [189, 283] width 13 height 13
click at [490, 69] on img at bounding box center [485, 65] width 39 height 39
click at [489, 70] on img at bounding box center [485, 65] width 39 height 39
click at [529, 18] on input "Design Title" at bounding box center [543, 16] width 47 height 19
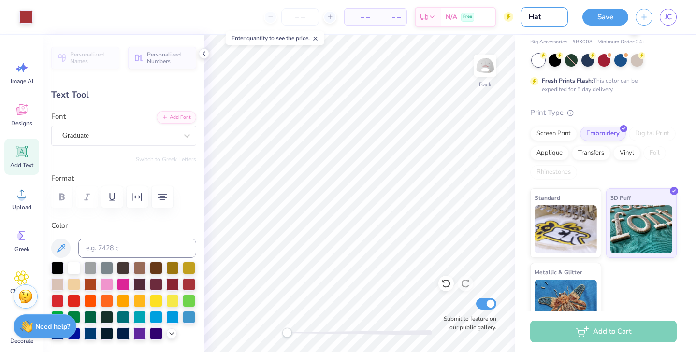
type input "Hat"
click at [601, 13] on button "Save" at bounding box center [605, 17] width 46 height 17
click at [669, 14] on span "JC" at bounding box center [667, 17] width 7 height 11
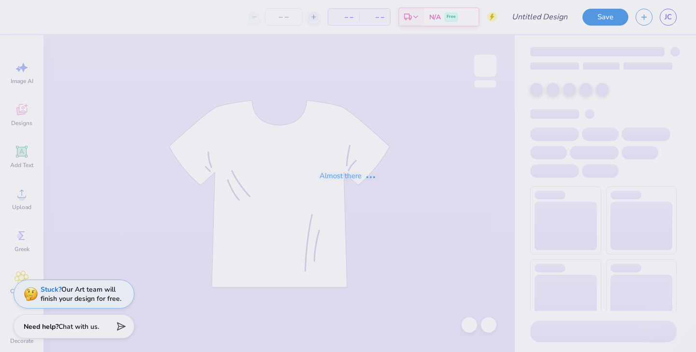
type input "T- Shirt with back design"
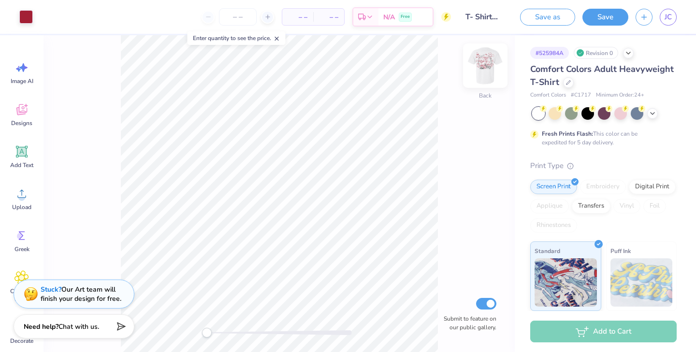
click at [491, 70] on img at bounding box center [485, 65] width 39 height 39
click at [491, 58] on img at bounding box center [485, 65] width 39 height 39
click at [22, 104] on icon at bounding box center [21, 109] width 14 height 14
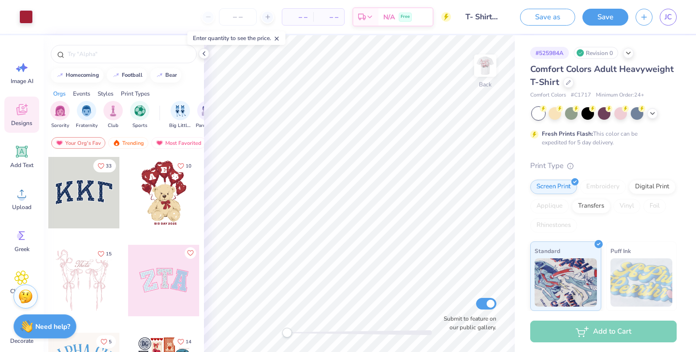
click at [24, 104] on icon at bounding box center [21, 109] width 14 height 14
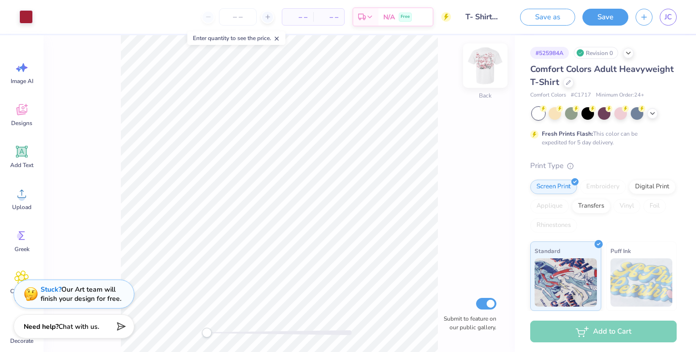
click at [488, 66] on img at bounding box center [485, 65] width 39 height 39
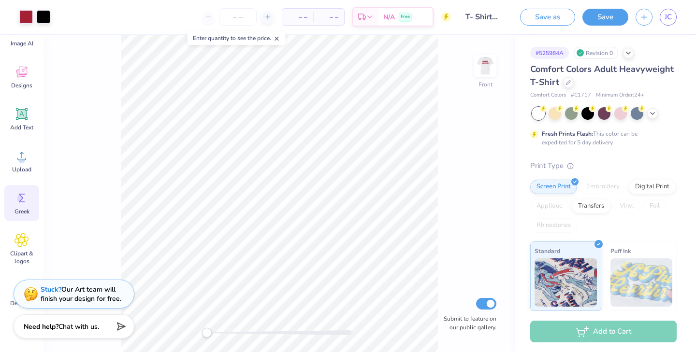
scroll to position [71, 0]
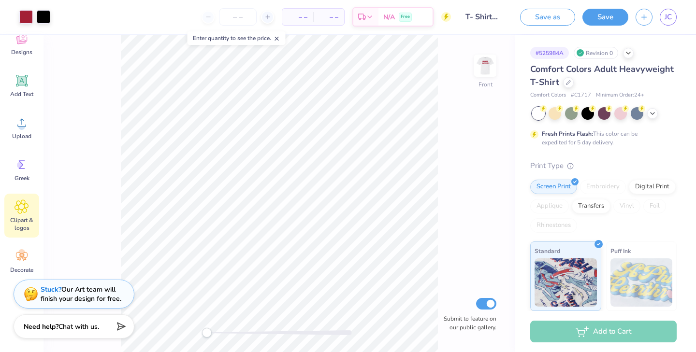
click at [27, 207] on icon at bounding box center [22, 207] width 14 height 14
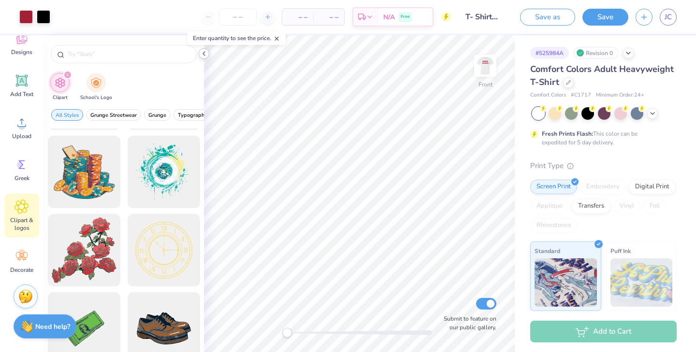
click at [204, 50] on icon at bounding box center [204, 54] width 8 height 8
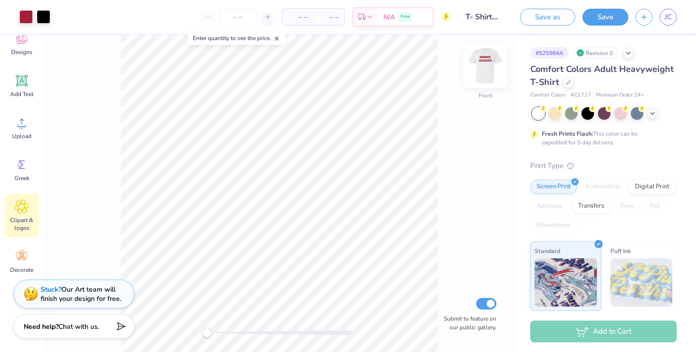
click at [473, 55] on img at bounding box center [485, 65] width 39 height 39
click at [478, 64] on img at bounding box center [485, 65] width 39 height 39
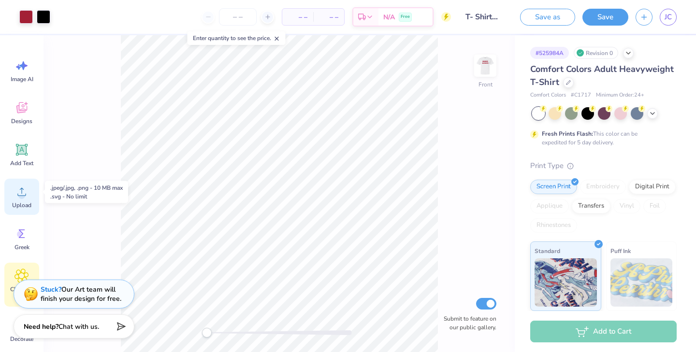
scroll to position [0, 0]
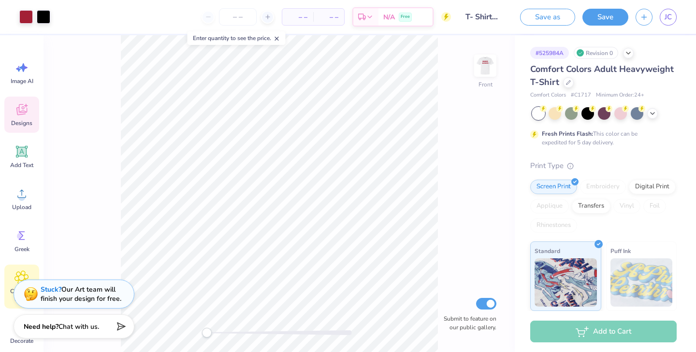
click at [24, 113] on icon at bounding box center [21, 111] width 9 height 8
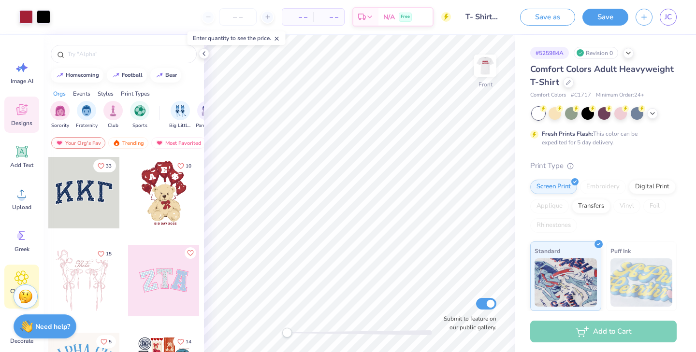
click at [20, 274] on icon at bounding box center [21, 278] width 14 height 14
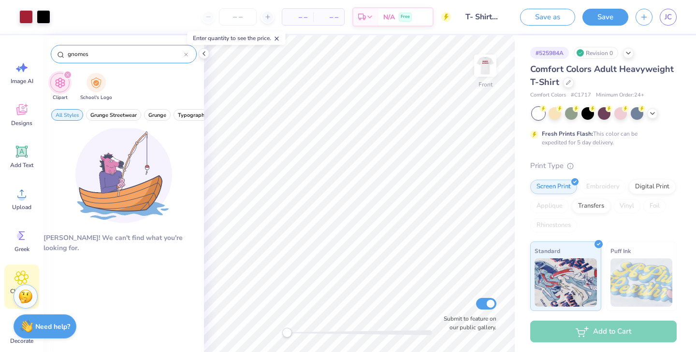
type input "gnomes"
click at [186, 52] on div at bounding box center [186, 54] width 4 height 9
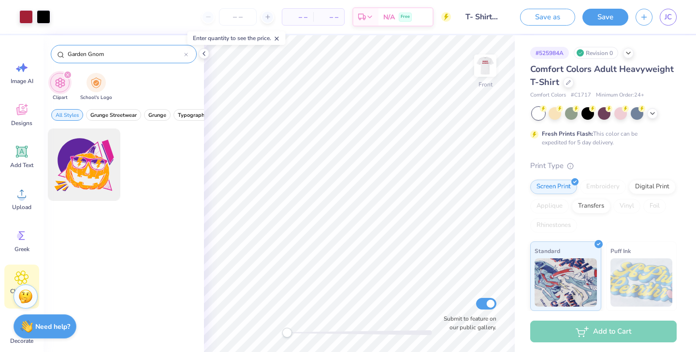
type input "Garden Gnome"
click at [187, 56] on icon at bounding box center [186, 55] width 4 height 4
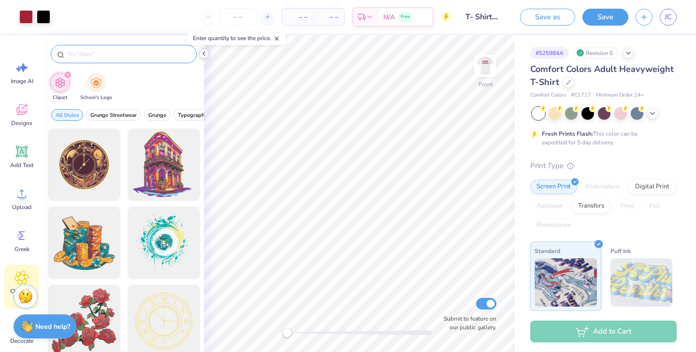
click at [204, 54] on icon at bounding box center [204, 54] width 8 height 8
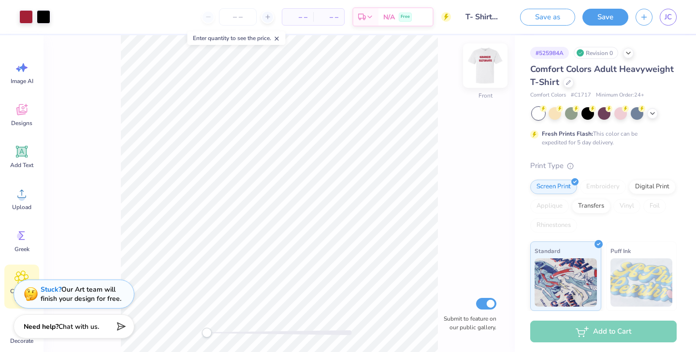
click at [483, 61] on img at bounding box center [485, 65] width 39 height 39
click at [193, 334] on div "Back Submit to feature on our public gallery." at bounding box center [278, 193] width 471 height 317
click at [675, 24] on div "JC" at bounding box center [668, 17] width 17 height 17
click at [675, 19] on link "JC" at bounding box center [668, 17] width 17 height 17
